Goal: Task Accomplishment & Management: Complete application form

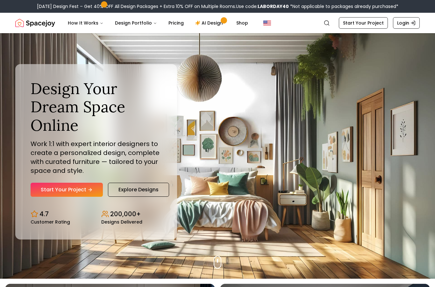
scroll to position [16, 0]
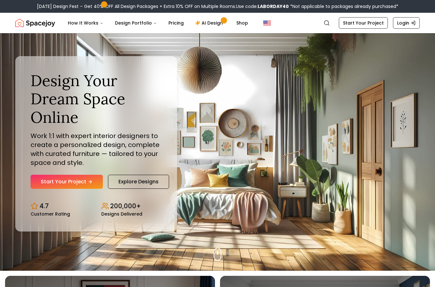
click at [89, 189] on link "Start Your Project" at bounding box center [67, 182] width 72 height 14
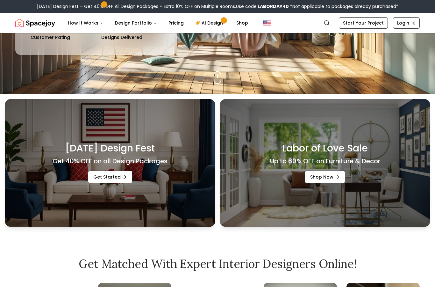
scroll to position [192, 0]
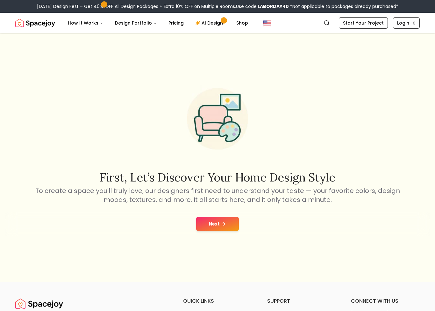
click at [231, 226] on button "Next" at bounding box center [217, 224] width 43 height 14
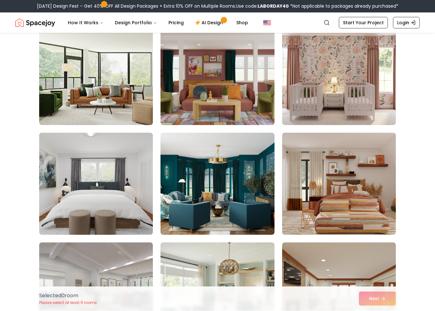
scroll to position [470, 0]
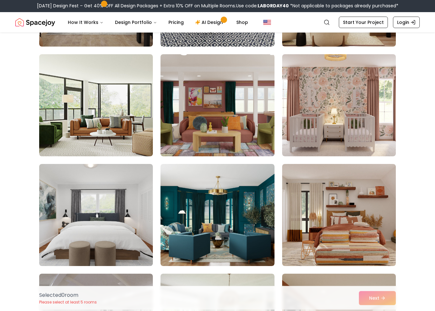
click at [239, 138] on img at bounding box center [218, 106] width 114 height 102
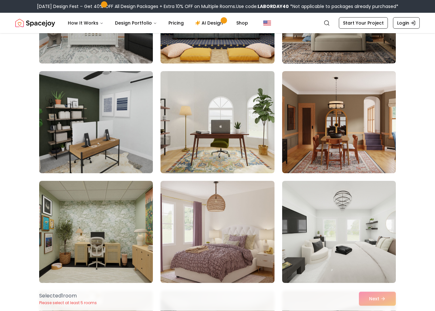
scroll to position [1003, 0]
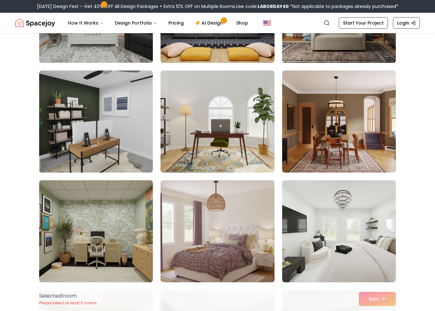
click at [343, 156] on img at bounding box center [339, 121] width 114 height 102
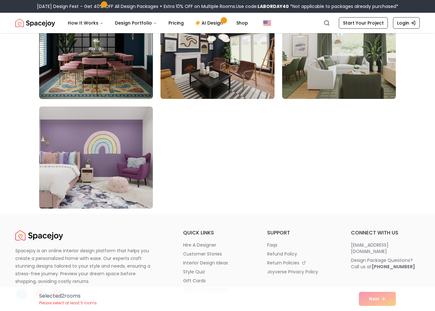
scroll to position [3592, 0]
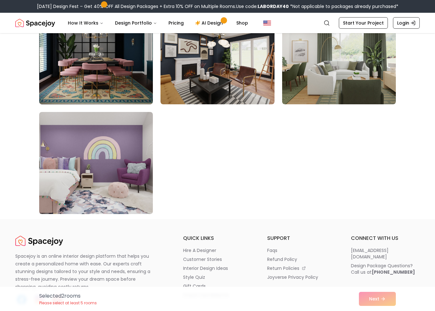
click at [372, 298] on div "Selected 2 room s Please select at least 5 rooms Next" at bounding box center [217, 298] width 367 height 24
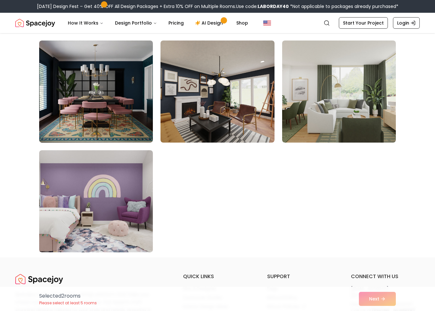
scroll to position [3542, 0]
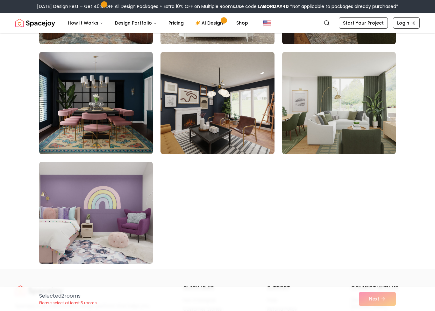
click at [340, 138] on img at bounding box center [339, 103] width 114 height 102
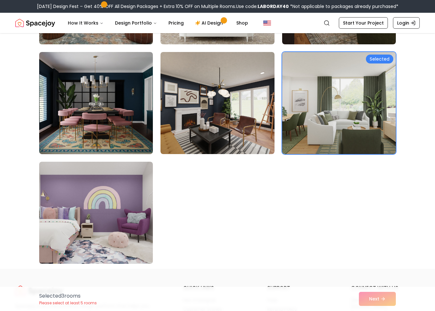
click at [91, 193] on img at bounding box center [96, 213] width 114 height 102
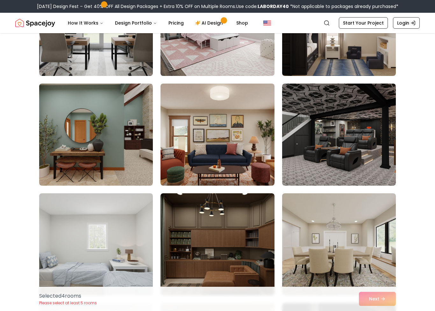
scroll to position [2852, 0]
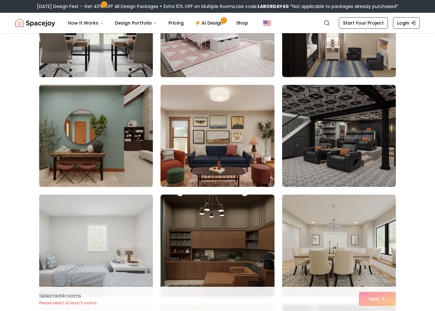
click at [206, 239] on img at bounding box center [218, 245] width 114 height 102
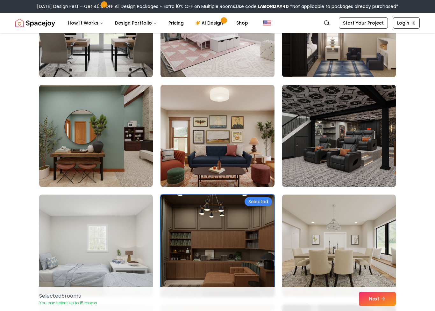
click at [190, 158] on img at bounding box center [218, 136] width 114 height 102
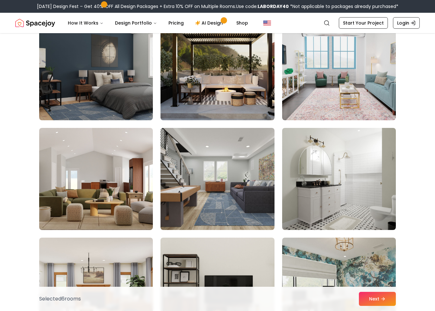
scroll to position [2150, 0]
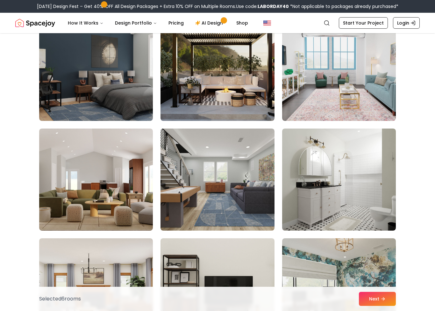
click at [104, 182] on img at bounding box center [96, 179] width 114 height 102
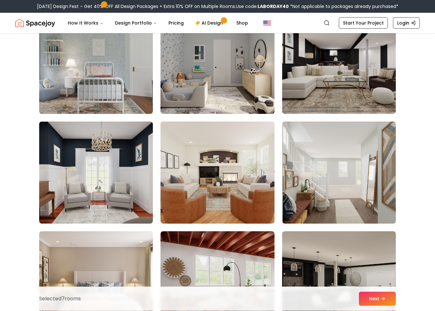
scroll to position [1829, 0]
click at [371, 302] on button "Next" at bounding box center [377, 299] width 37 height 14
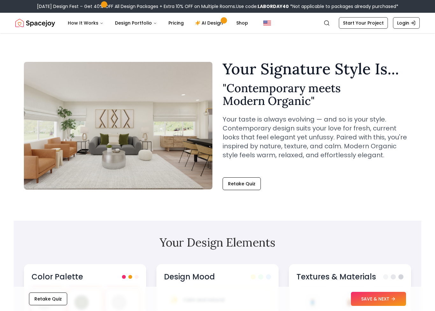
click at [243, 188] on button "Retake Quiz" at bounding box center [242, 183] width 38 height 13
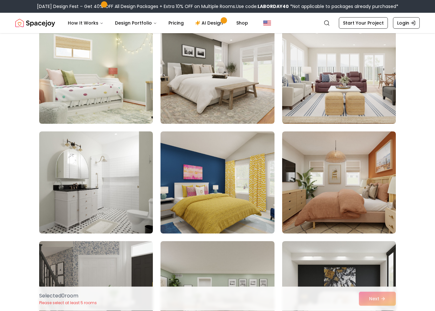
scroll to position [393, 0]
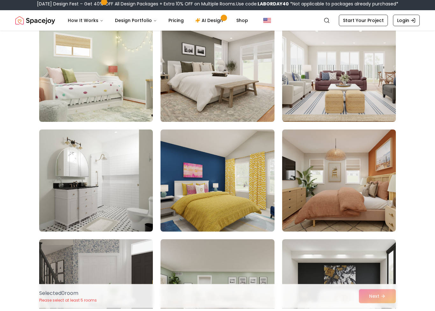
click at [319, 166] on img at bounding box center [339, 183] width 114 height 102
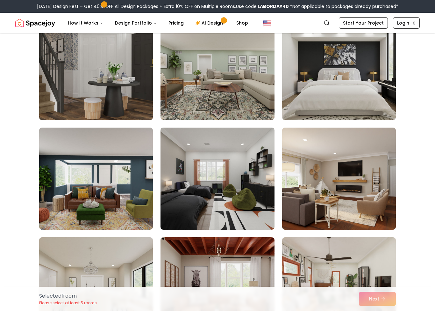
scroll to position [617, 0]
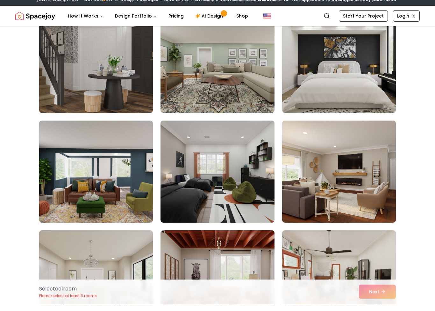
click at [314, 95] on img at bounding box center [339, 69] width 114 height 102
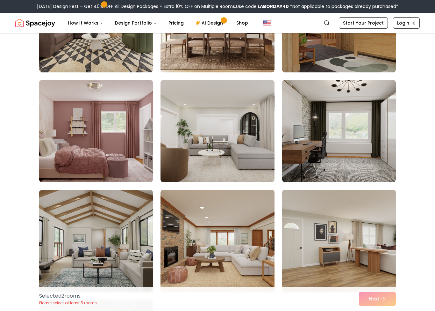
scroll to position [1213, 0]
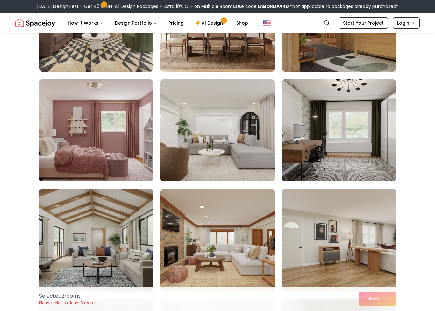
click at [100, 159] on img at bounding box center [96, 130] width 114 height 102
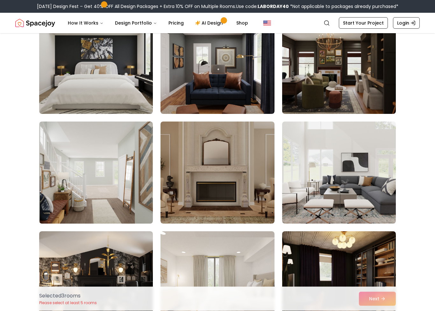
scroll to position [1609, 0]
click at [298, 95] on img at bounding box center [339, 63] width 114 height 102
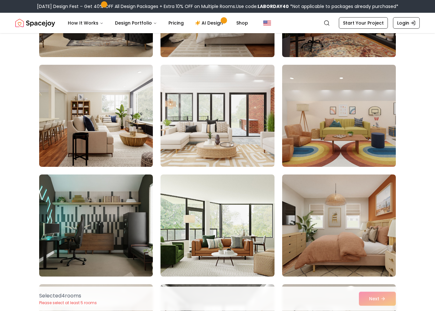
scroll to position [1887, 0]
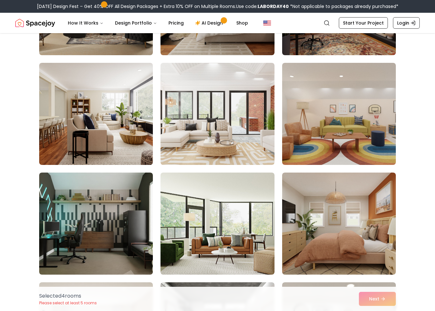
click at [307, 157] on img at bounding box center [339, 114] width 114 height 102
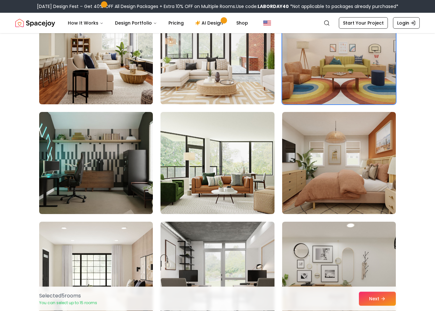
scroll to position [1947, 0]
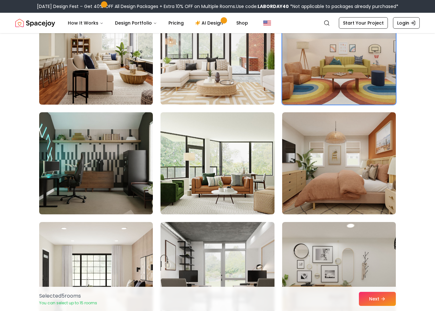
click at [305, 200] on img at bounding box center [339, 163] width 114 height 102
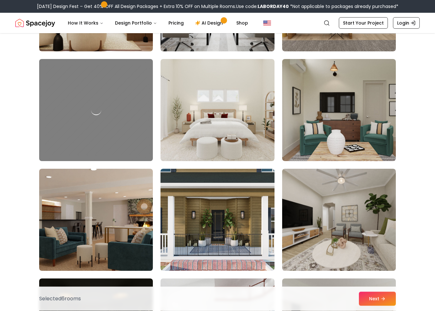
scroll to position [2226, 0]
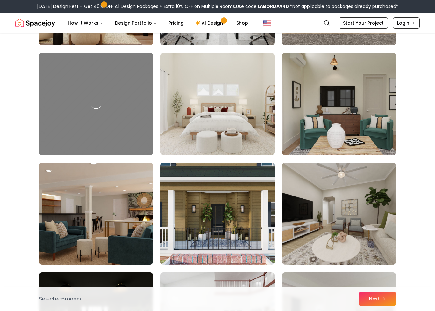
click at [191, 140] on img at bounding box center [218, 104] width 114 height 102
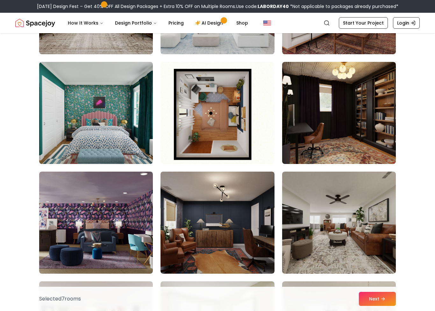
scroll to position [2542, 0]
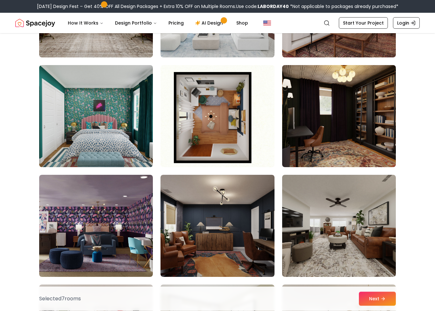
click at [87, 144] on img at bounding box center [96, 116] width 114 height 102
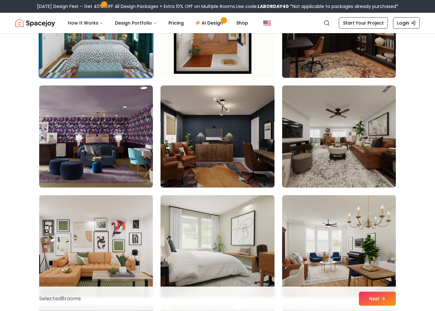
scroll to position [2631, 0]
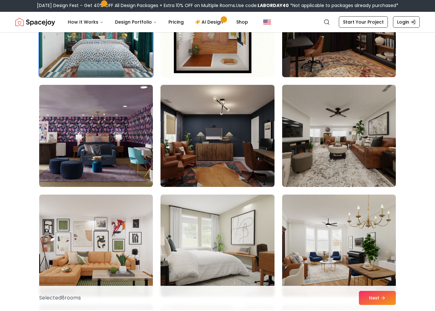
click at [383, 62] on img at bounding box center [339, 27] width 114 height 102
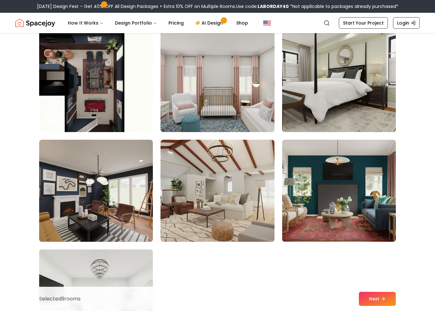
scroll to position [3454, 0]
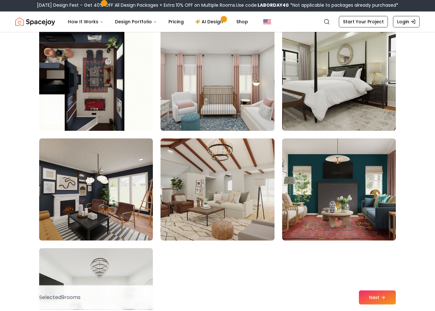
click at [102, 99] on img at bounding box center [96, 81] width 114 height 102
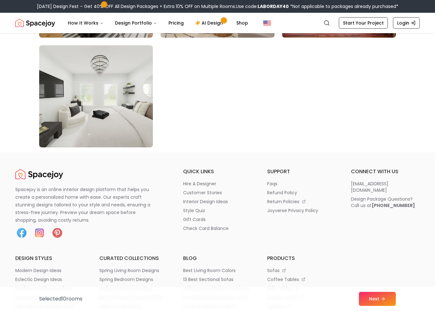
scroll to position [3661, 0]
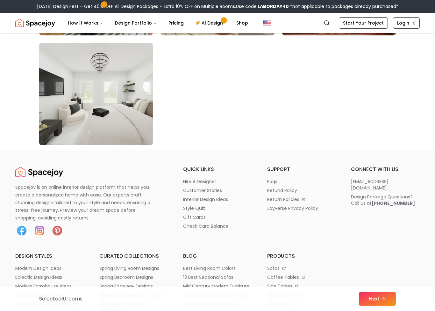
click at [379, 299] on button "Next" at bounding box center [377, 299] width 37 height 14
